Goal: Contribute content

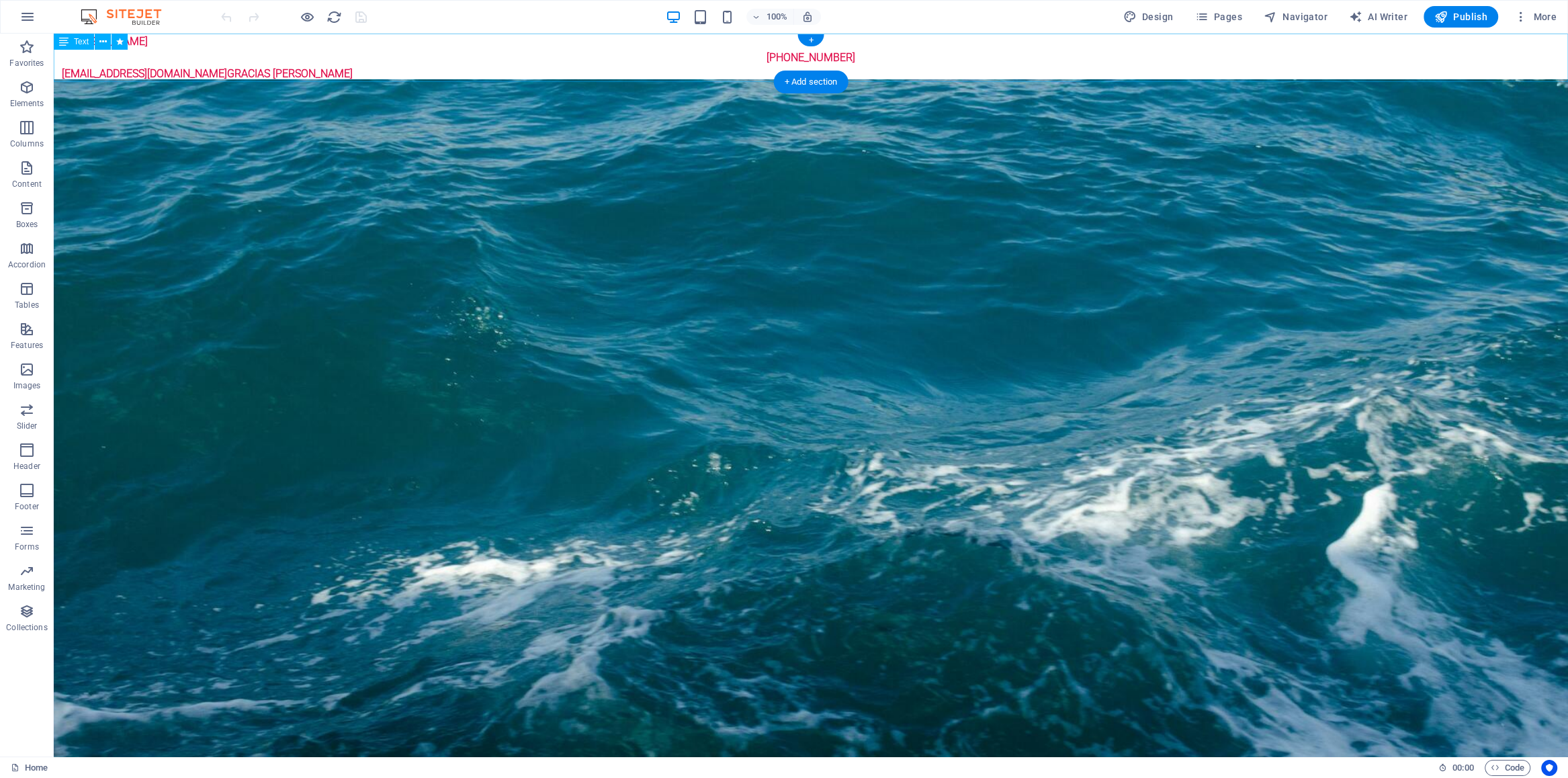
click at [848, 72] on div "by [PERSON_NAME] [PHONE_NUMBER] [EMAIL_ADDRESS][DOMAIN_NAME] GRACIAS [PERSON_NA…" at bounding box center [811, 58] width 1515 height 49
click at [863, 71] on div "by [PERSON_NAME] [PHONE_NUMBER] [EMAIL_ADDRESS][DOMAIN_NAME] GRACIAS [PERSON_NA…" at bounding box center [811, 58] width 1515 height 49
click at [735, 74] on div "by [PERSON_NAME] [PHONE_NUMBER] [EMAIL_ADDRESS][DOMAIN_NAME] GRACIAS [PERSON_NA…" at bounding box center [811, 58] width 1515 height 49
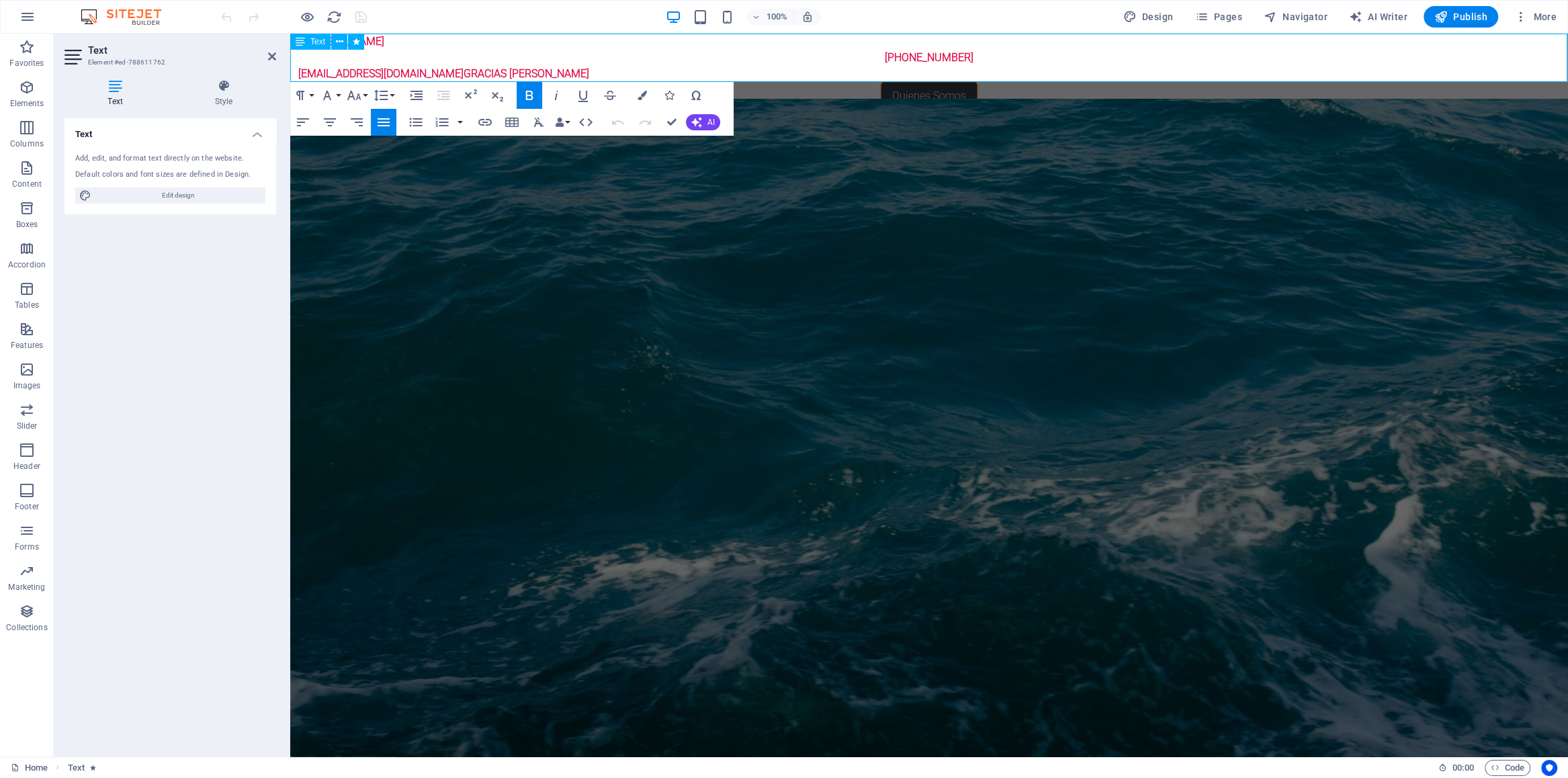
click at [589, 69] on strong "[EMAIL_ADDRESS][DOMAIN_NAME] GRACIAS [PERSON_NAME]" at bounding box center [439, 73] width 299 height 13
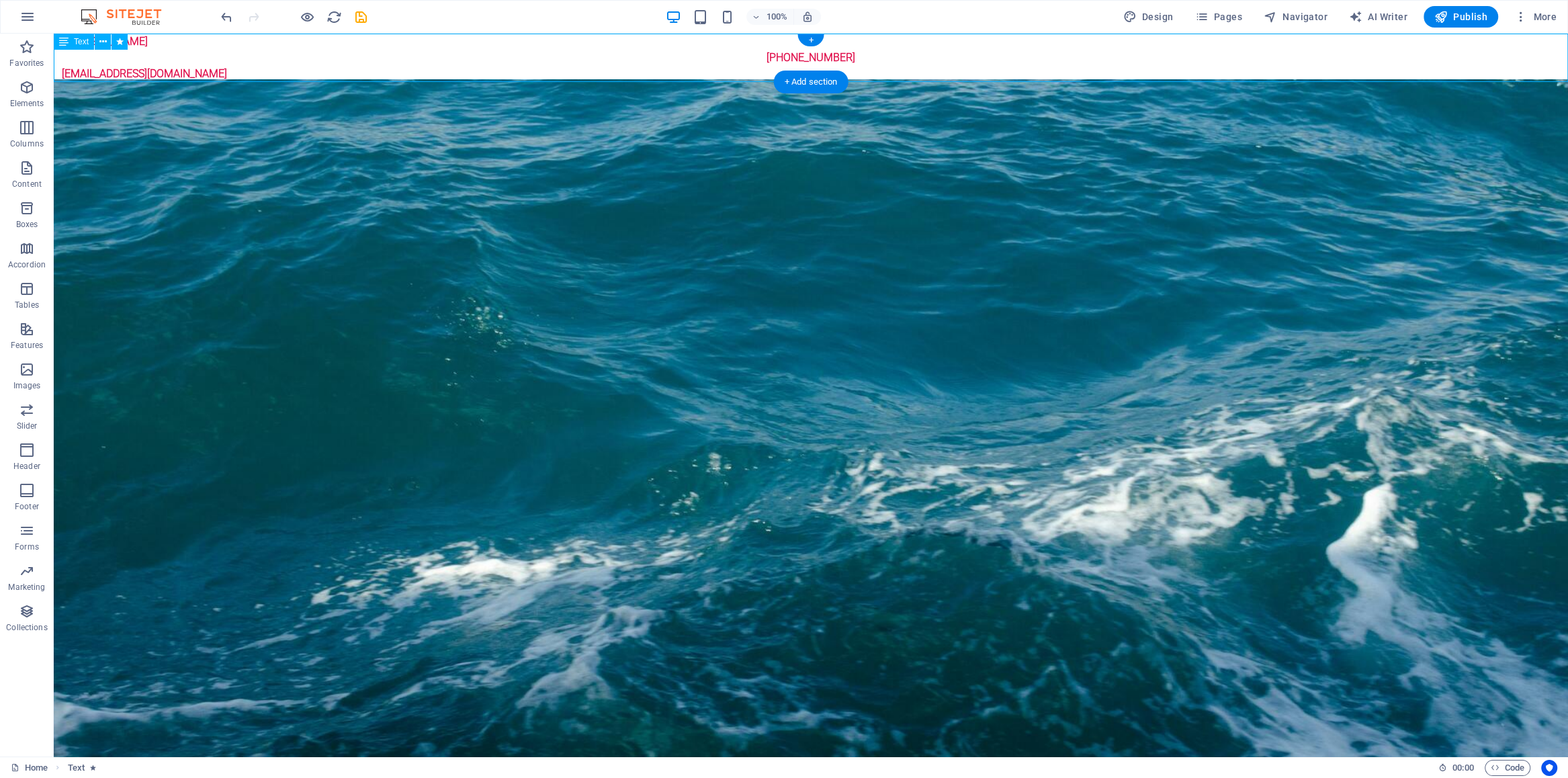
click at [824, 54] on div "by [PERSON_NAME] [PHONE_NUMBER] [EMAIL_ADDRESS][DOMAIN_NAME]" at bounding box center [811, 58] width 1515 height 49
click at [828, 54] on div "by [PERSON_NAME] [PHONE_NUMBER] [EMAIL_ADDRESS][DOMAIN_NAME]" at bounding box center [811, 58] width 1515 height 49
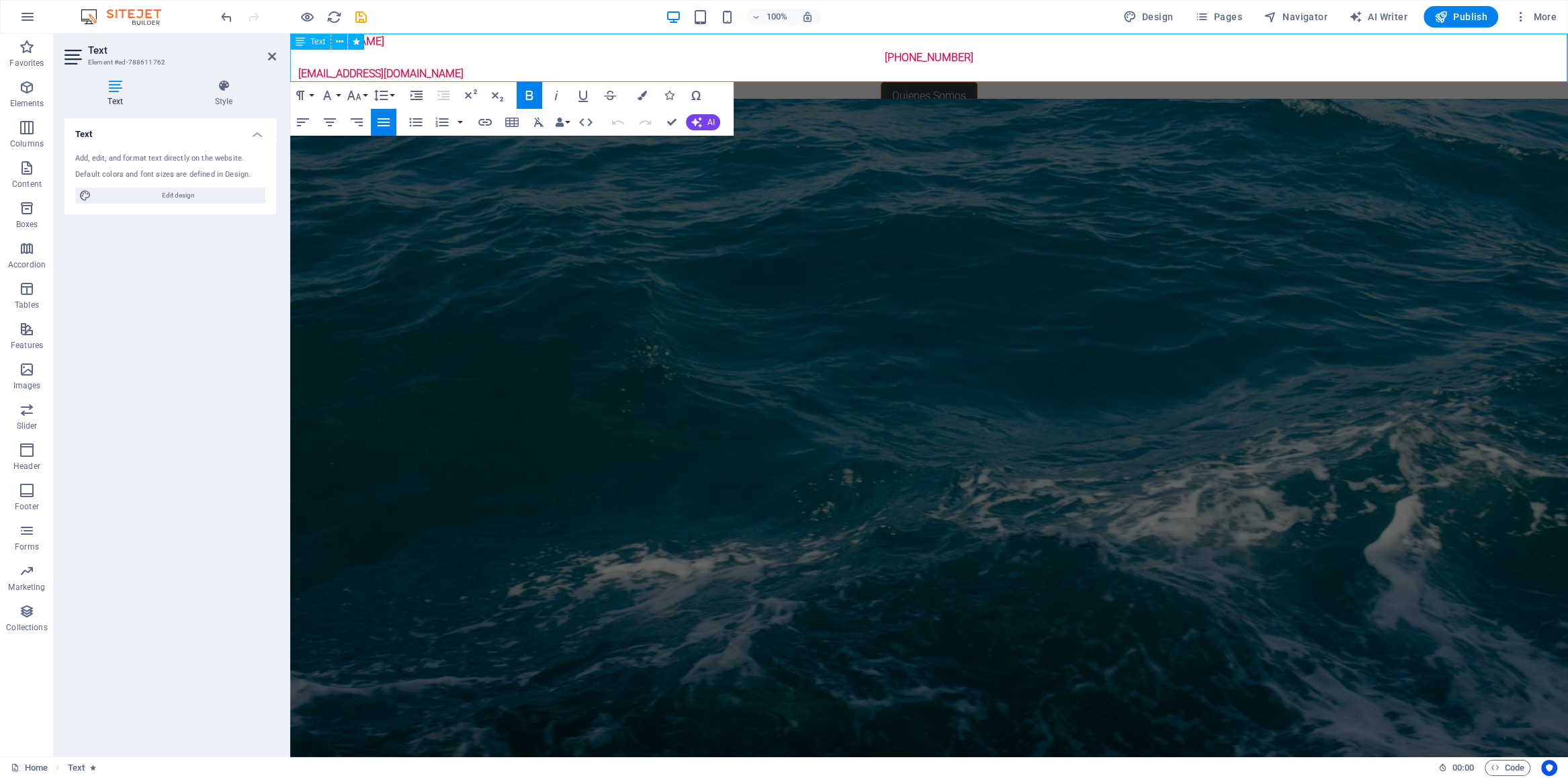
drag, startPoint x: 981, startPoint y: 57, endPoint x: 868, endPoint y: 48, distance: 113.4
click at [868, 48] on div "by [PERSON_NAME] [PHONE_NUMBER] [EMAIL_ADDRESS][DOMAIN_NAME]" at bounding box center [929, 58] width 1278 height 49
click at [904, 61] on strong "[PHONE_NUMBER]" at bounding box center [929, 58] width 89 height 13
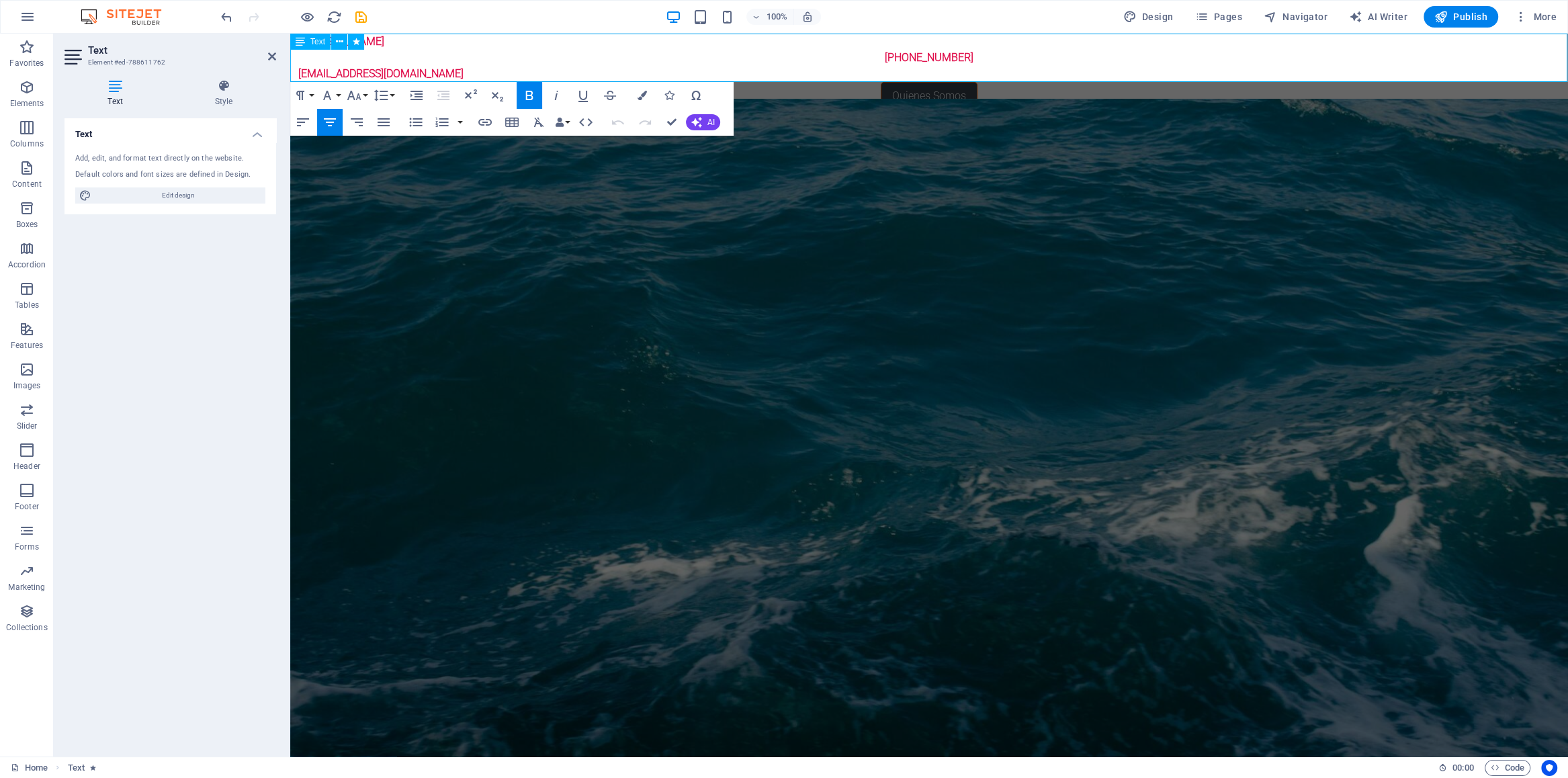
click at [904, 61] on strong "[PHONE_NUMBER]" at bounding box center [929, 58] width 89 height 13
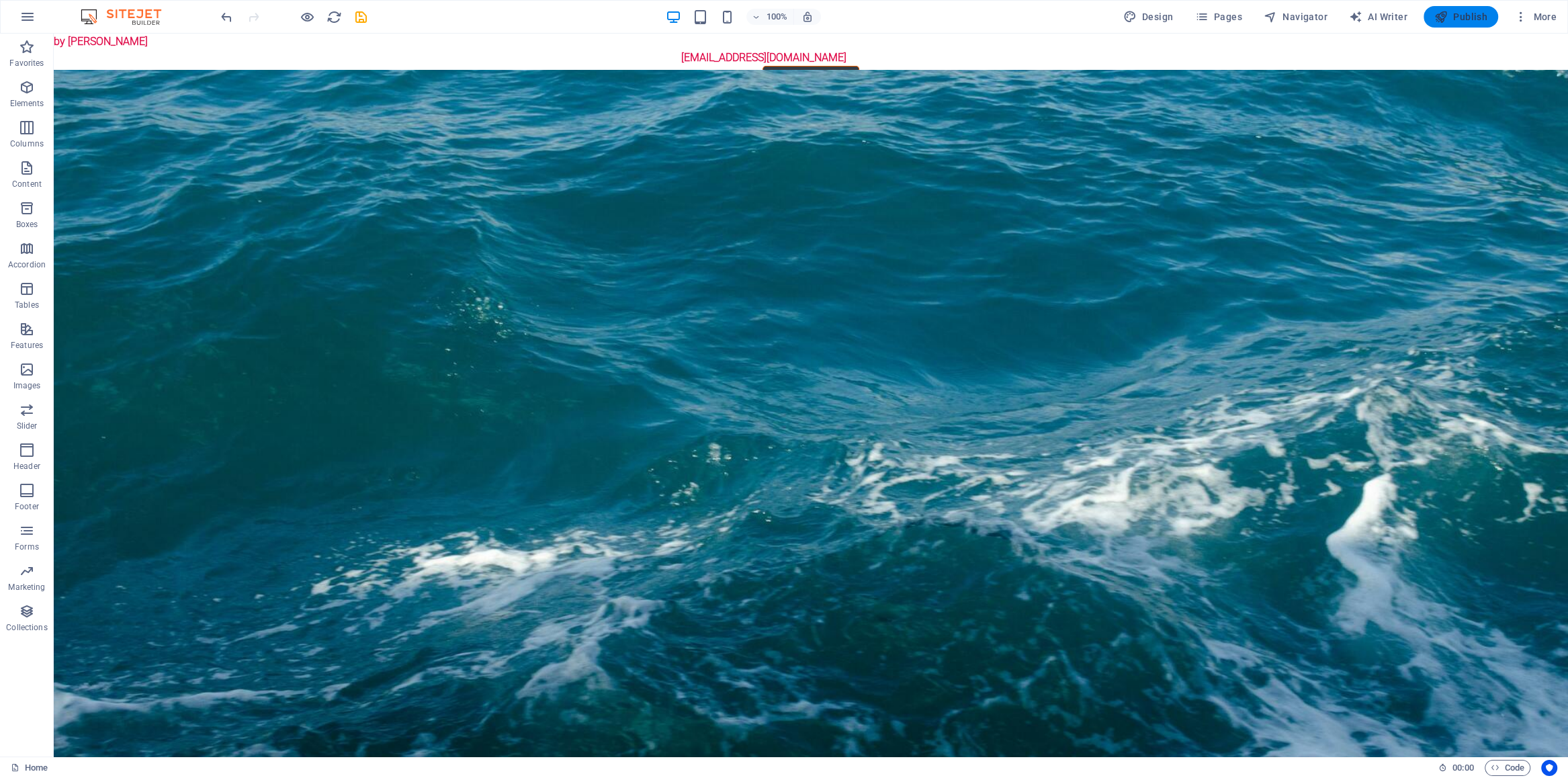
click at [1460, 17] on span "Publish" at bounding box center [1462, 17] width 53 height 14
